Goal: Transaction & Acquisition: Purchase product/service

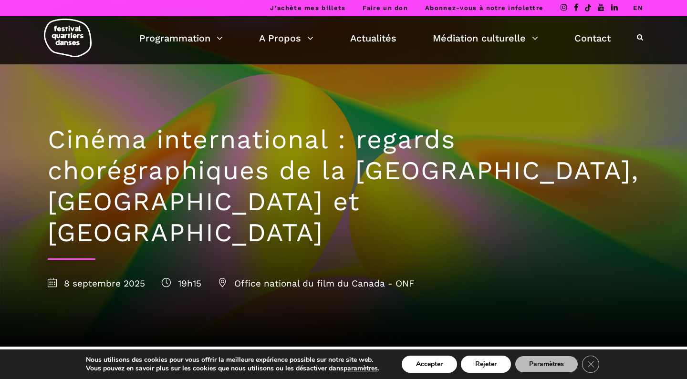
click at [637, 7] on link "EN" at bounding box center [638, 7] width 10 height 7
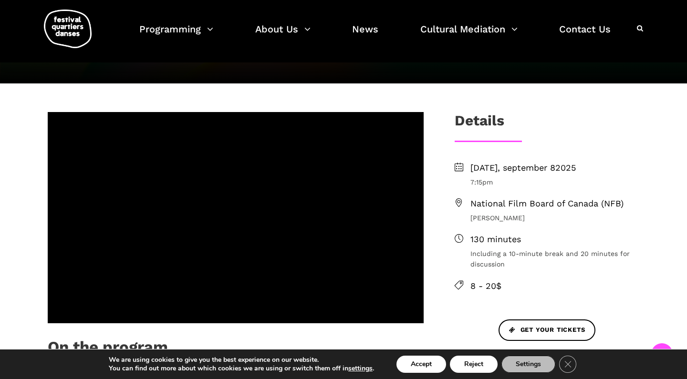
scroll to position [277, 0]
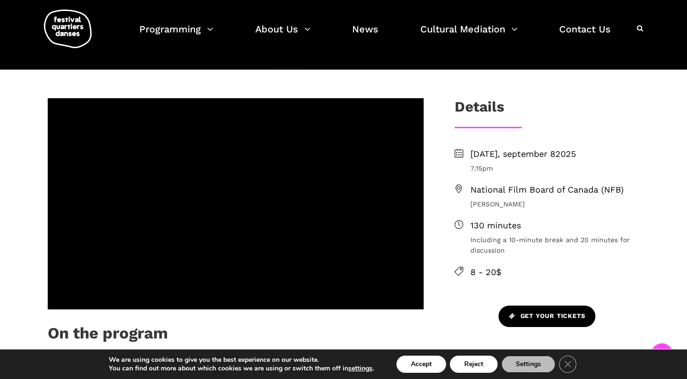
click at [553, 312] on span "Get your tickets" at bounding box center [547, 317] width 76 height 10
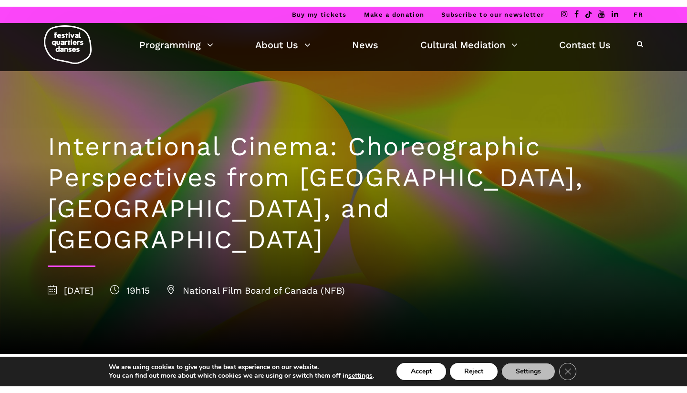
scroll to position [0, 0]
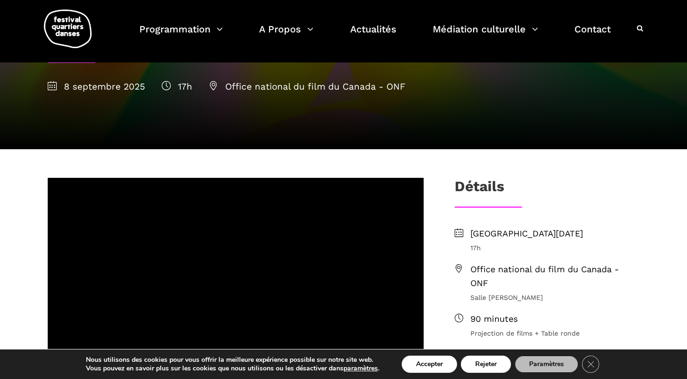
scroll to position [117, 0]
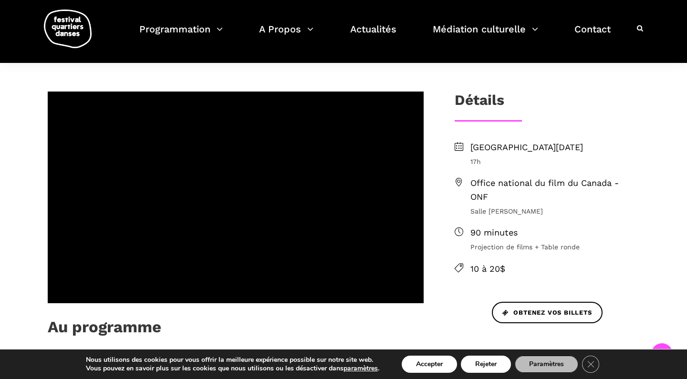
scroll to position [223, 0]
